Goal: Entertainment & Leisure: Consume media (video, audio)

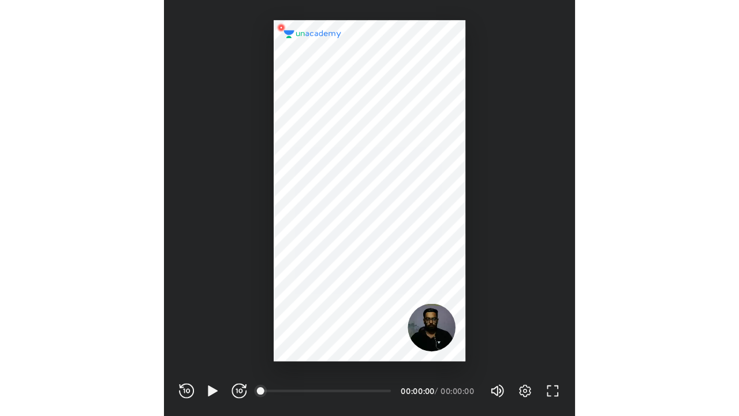
scroll to position [383, 379]
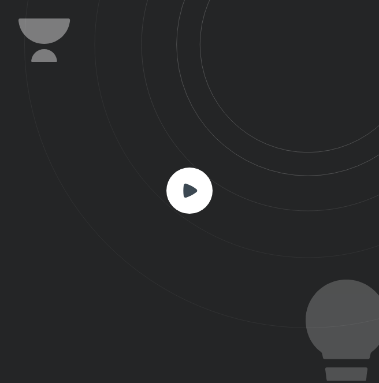
click at [174, 184] on rect at bounding box center [189, 191] width 46 height 46
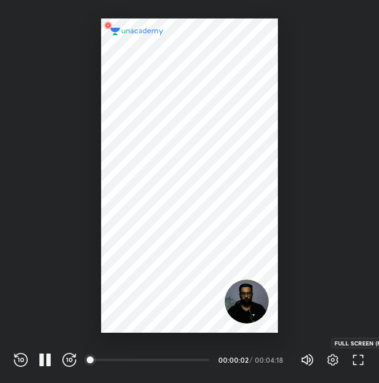
click at [356, 358] on icon "button" at bounding box center [358, 360] width 14 height 14
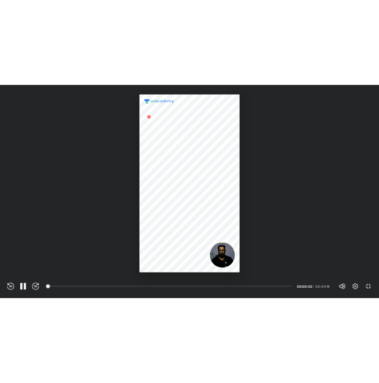
scroll to position [416, 739]
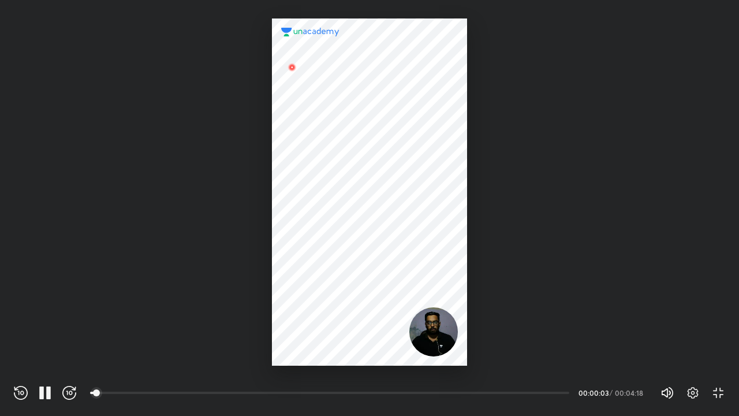
click at [76, 382] on div "REWIND (J) PAUSE (K) FORWARD (L) 00:00 00:00:03 / 00:04:18 Volume (M) 100% Sett…" at bounding box center [370, 392] width 712 height 17
click at [73, 382] on icon "button" at bounding box center [69, 393] width 14 height 14
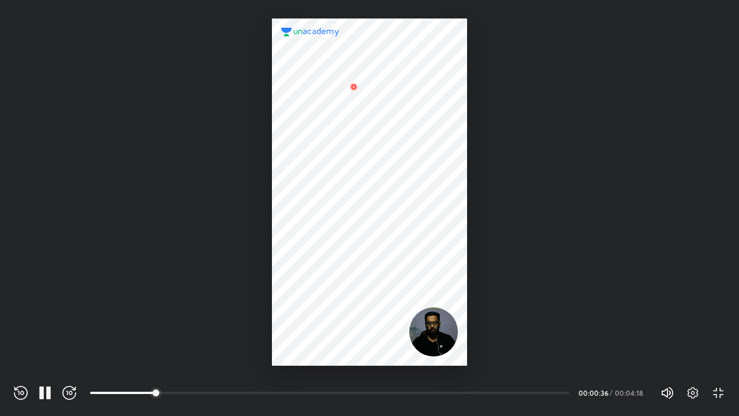
click at [73, 382] on icon "button" at bounding box center [69, 393] width 14 height 14
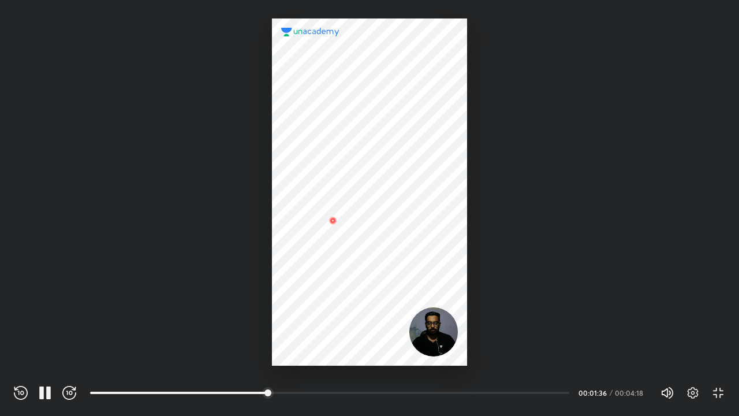
click at [73, 382] on icon "button" at bounding box center [69, 393] width 14 height 14
click at [72, 382] on icon "button" at bounding box center [70, 393] width 3 height 4
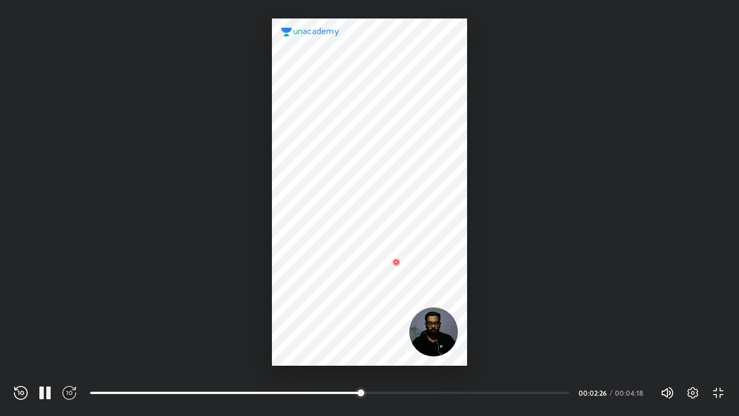
click at [72, 382] on icon "button" at bounding box center [70, 393] width 3 height 4
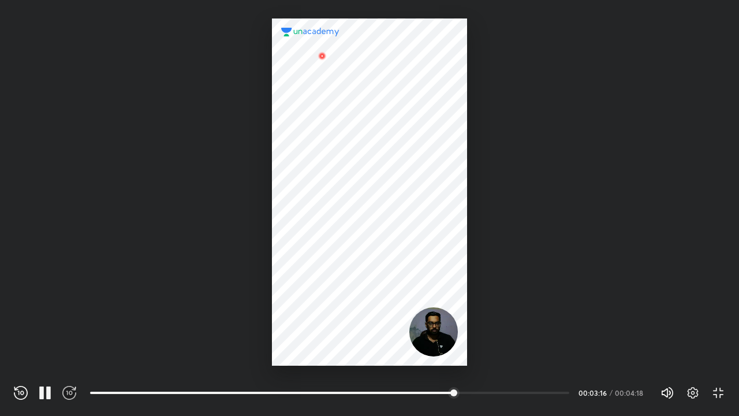
click at [72, 382] on icon "button" at bounding box center [70, 393] width 3 height 4
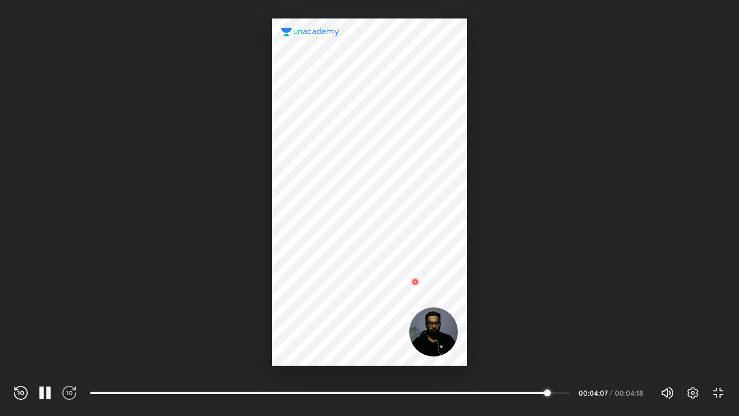
click at [72, 382] on icon "button" at bounding box center [70, 393] width 3 height 4
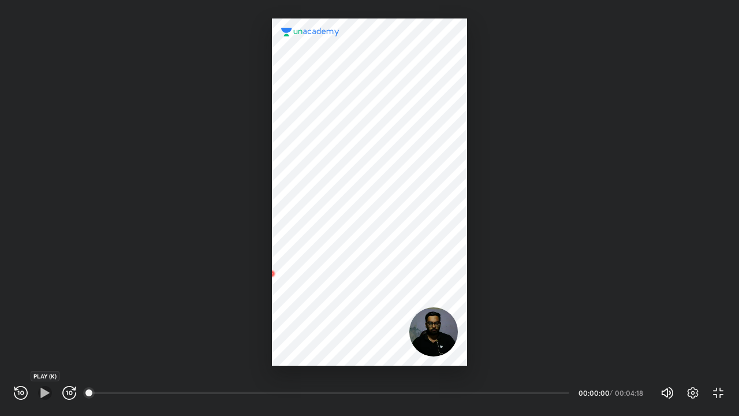
click at [46, 382] on icon "button" at bounding box center [45, 393] width 14 height 14
drag, startPoint x: 272, startPoint y: 407, endPoint x: 311, endPoint y: 405, distance: 38.7
click at [311, 382] on div "REWIND (J) PAUSE (K) FORWARD (L) 00:53 00:00:01 / 00:04:18 Volume (M) 100% Sett…" at bounding box center [369, 391] width 739 height 50
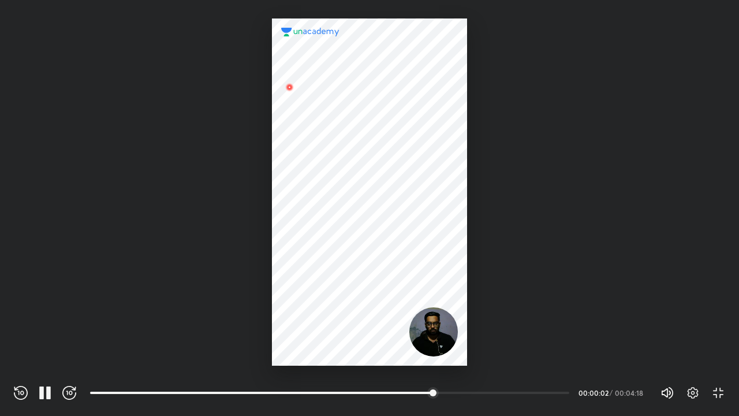
drag, startPoint x: 314, startPoint y: 397, endPoint x: 483, endPoint y: 403, distance: 169.4
click at [378, 382] on div "REWIND (J) PAUSE (K) FORWARD (L) 03:05 00:00:02 / 00:04:18 Volume (M) 100% Sett…" at bounding box center [369, 391] width 739 height 50
click at [74, 382] on icon "button" at bounding box center [69, 393] width 14 height 14
click at [378, 382] on icon "button" at bounding box center [719, 393] width 14 height 14
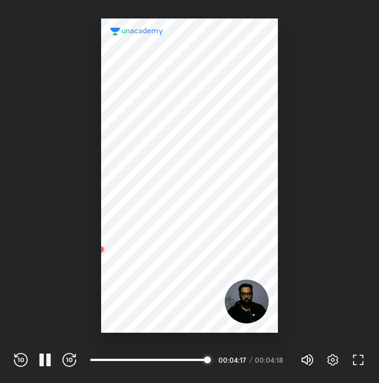
scroll to position [383, 379]
